Goal: Transaction & Acquisition: Purchase product/service

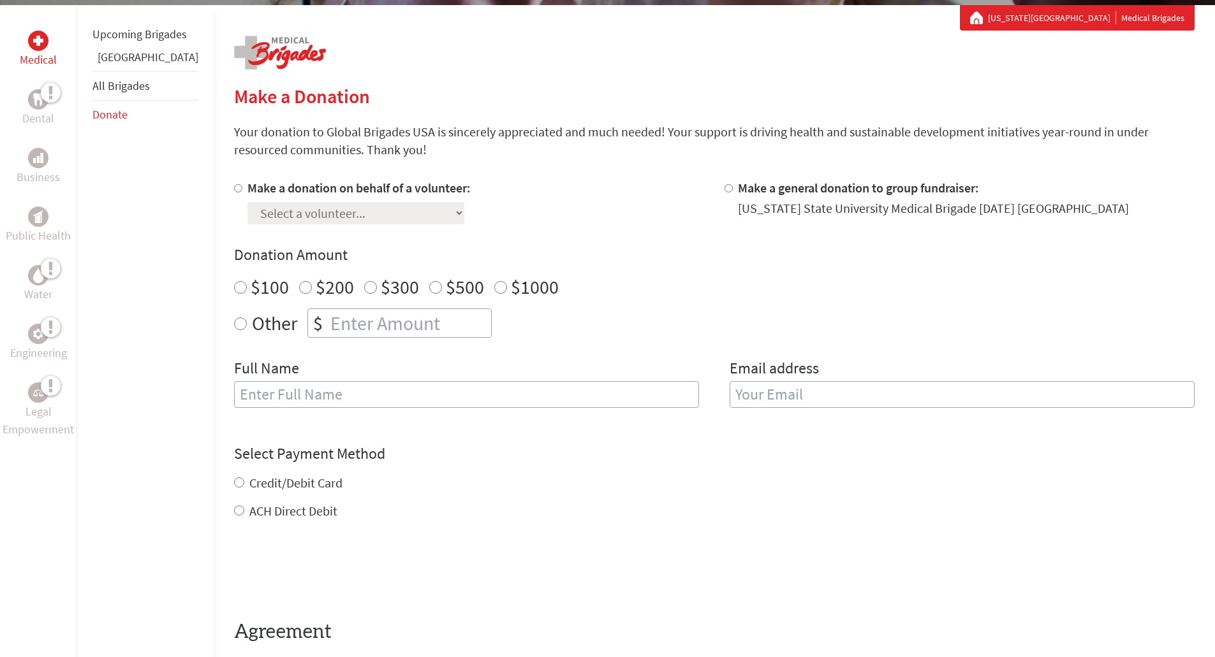
scroll to position [255, 0]
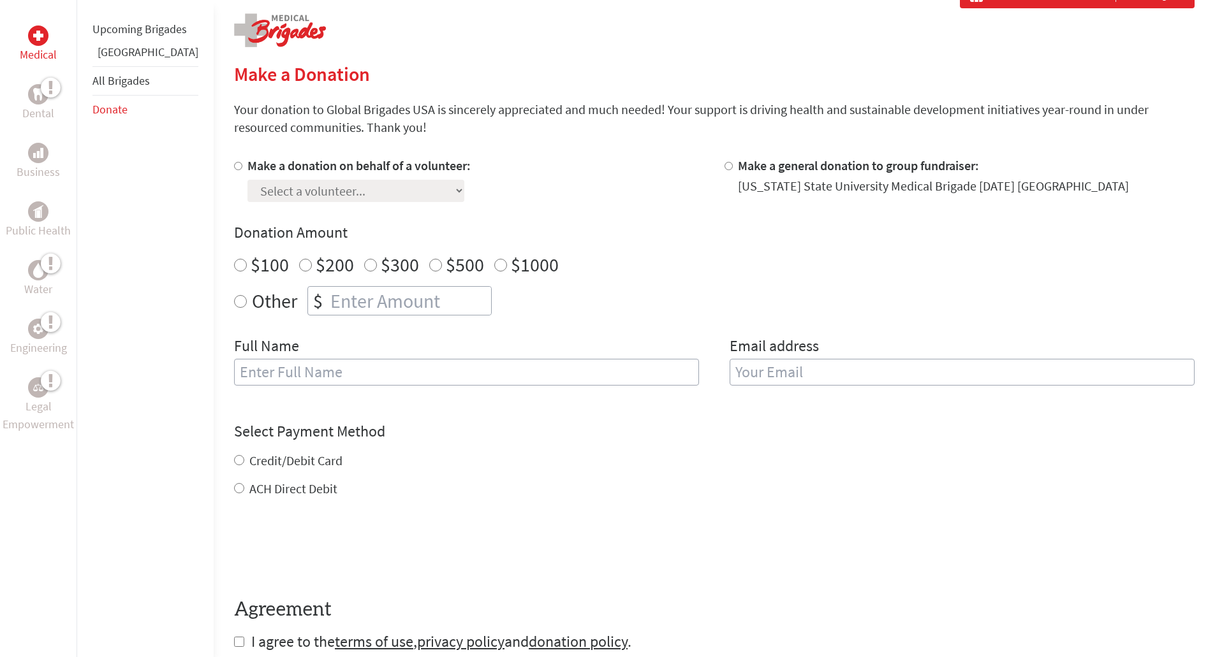
click at [494, 267] on input "$1000" at bounding box center [500, 265] width 13 height 13
radio input "true"
click at [234, 165] on input "Make a donation on behalf of a volunteer:" at bounding box center [238, 166] width 8 height 8
radio input "true"
click at [248, 182] on select "Select a volunteer... [PERSON_NAME] [PERSON_NAME] [PERSON_NAME] [PERSON_NAME] […" at bounding box center [355, 191] width 217 height 22
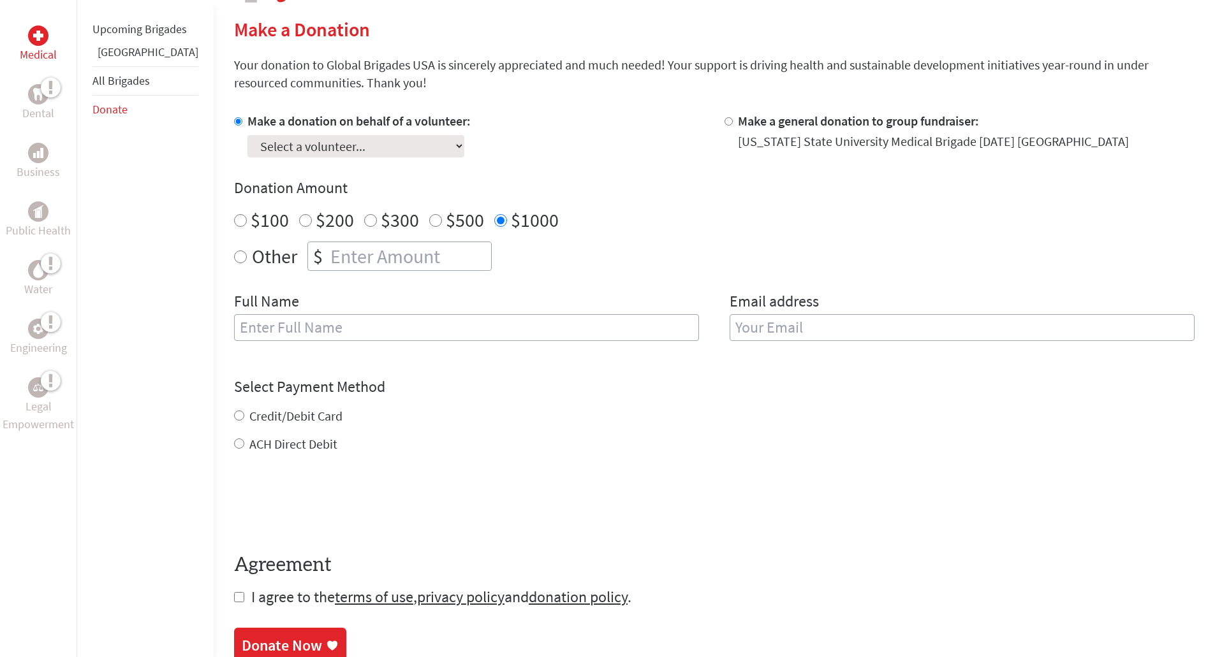
scroll to position [319, 0]
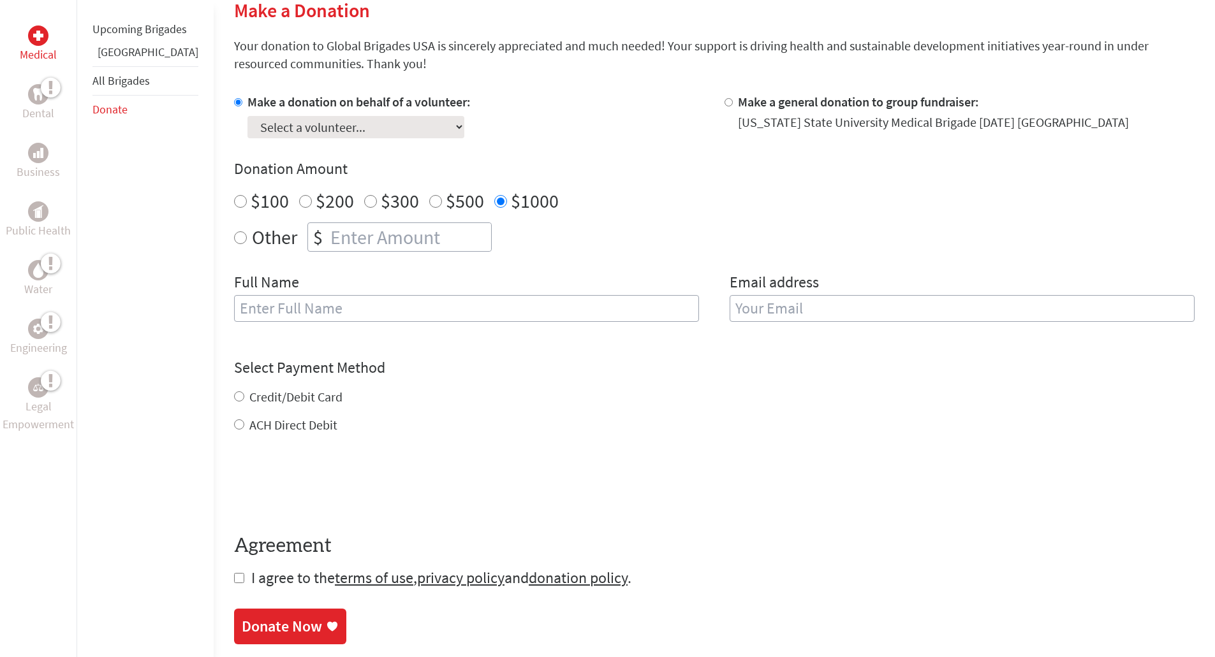
click at [305, 119] on select "Select a volunteer... [PERSON_NAME] [PERSON_NAME] [PERSON_NAME] [PERSON_NAME] […" at bounding box center [355, 127] width 217 height 22
select select "630F8178-382B-11F0-B8AC-42010A400003"
click at [247, 116] on select "Select a volunteer... [PERSON_NAME] [PERSON_NAME] [PERSON_NAME] [PERSON_NAME] […" at bounding box center [355, 127] width 217 height 22
click at [455, 307] on input "text" at bounding box center [466, 308] width 465 height 27
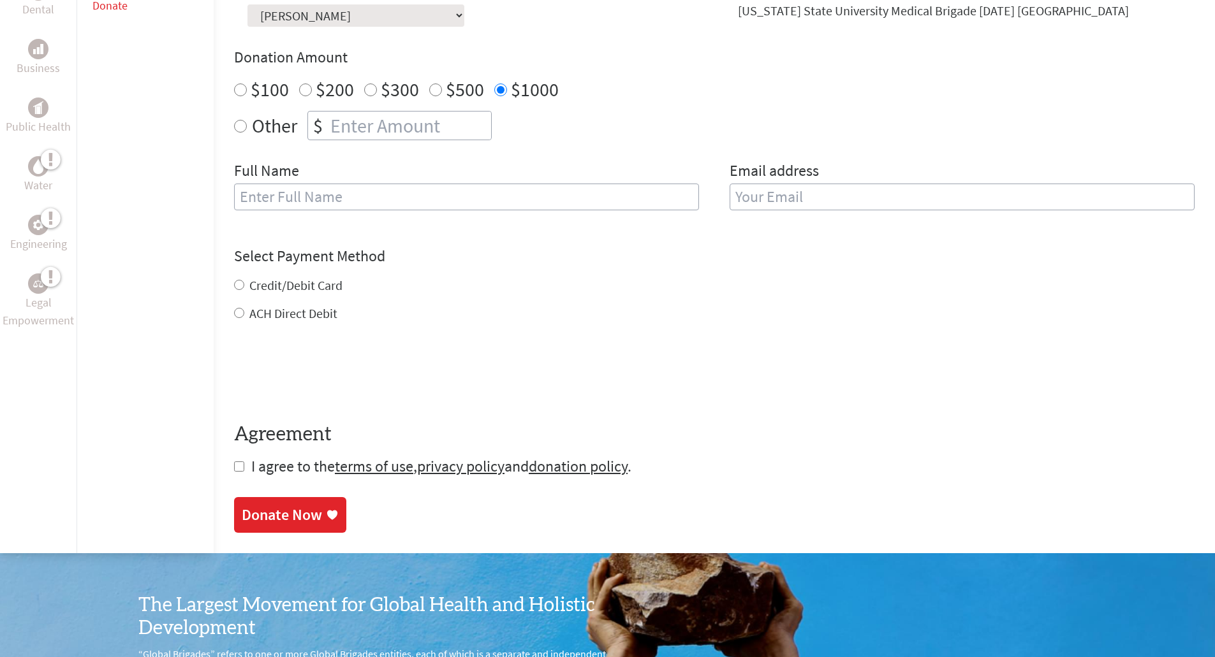
scroll to position [446, 0]
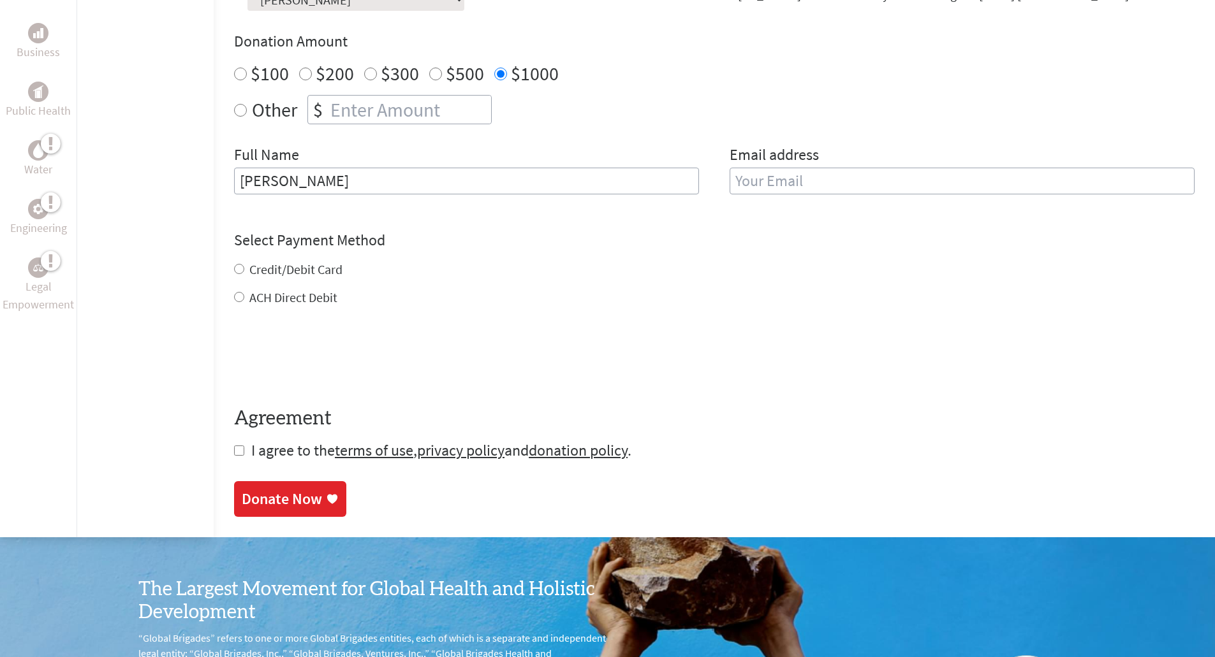
type input "[PERSON_NAME]"
type input "[EMAIL_ADDRESS][DOMAIN_NAME]"
click at [234, 293] on form "Make a donation on behalf of a volunteer: Select a volunteer... [PERSON_NAME] […" at bounding box center [714, 213] width 960 height 495
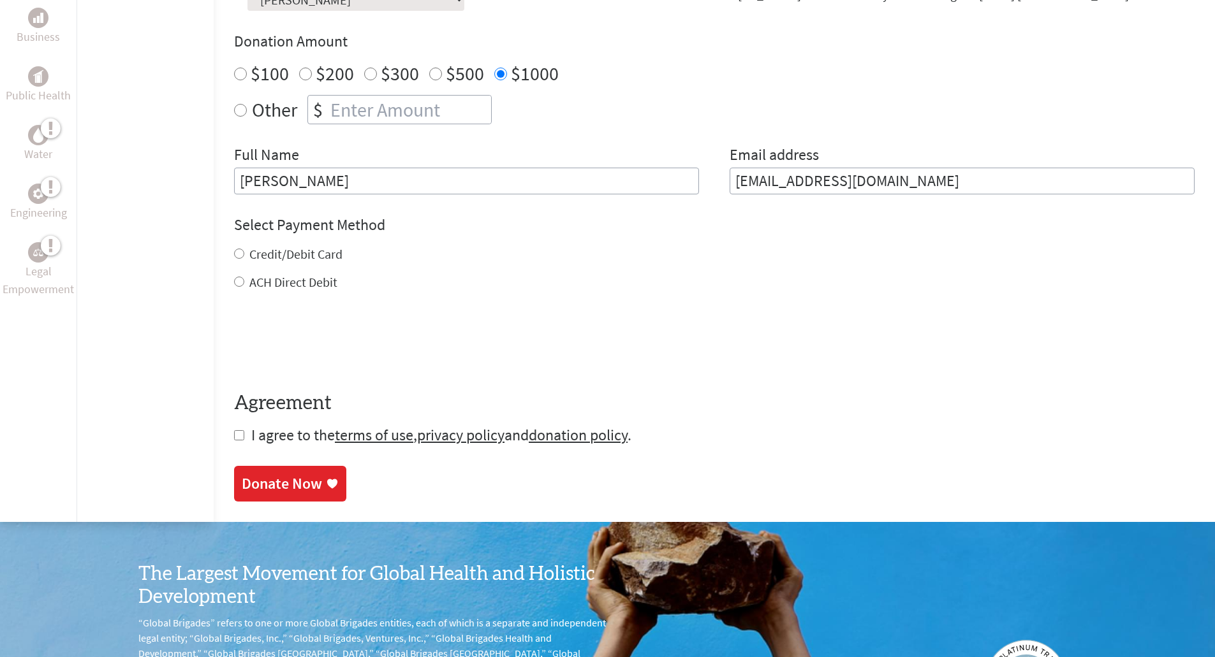
click at [234, 279] on input "ACH Direct Debit" at bounding box center [239, 282] width 10 height 10
radio input "true"
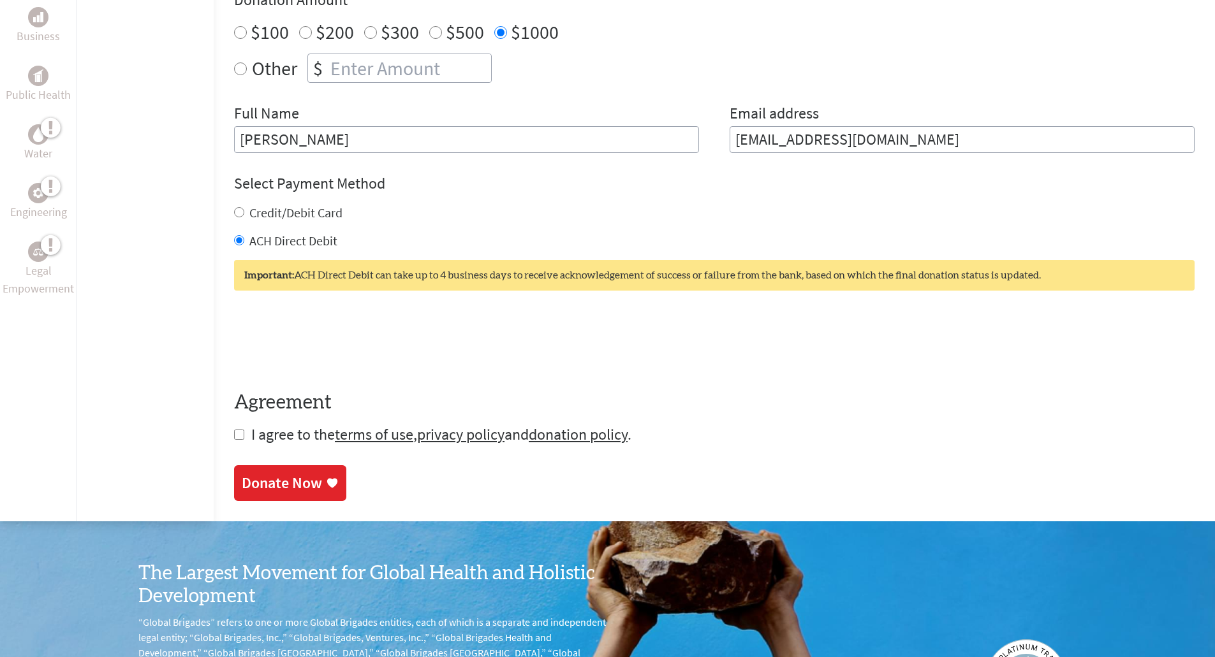
scroll to position [510, 0]
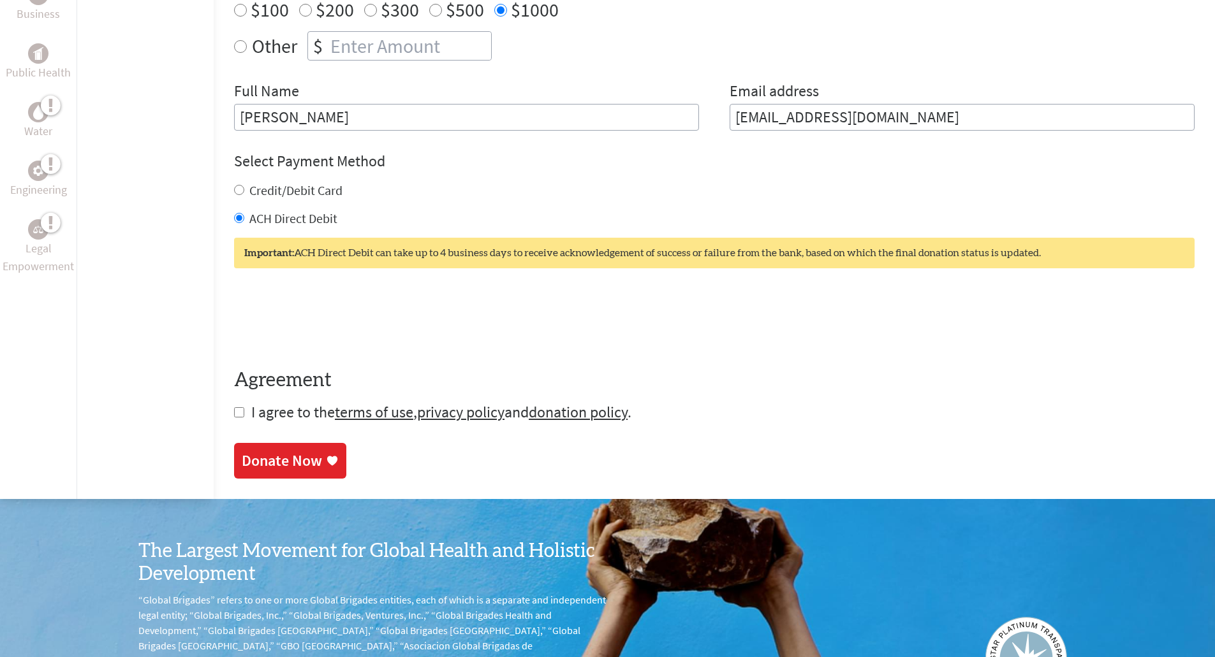
click at [234, 411] on input "checkbox" at bounding box center [239, 412] width 10 height 10
checkbox input "true"
click at [276, 454] on div "Donate Now" at bounding box center [282, 462] width 80 height 20
